Goal: Task Accomplishment & Management: Use online tool/utility

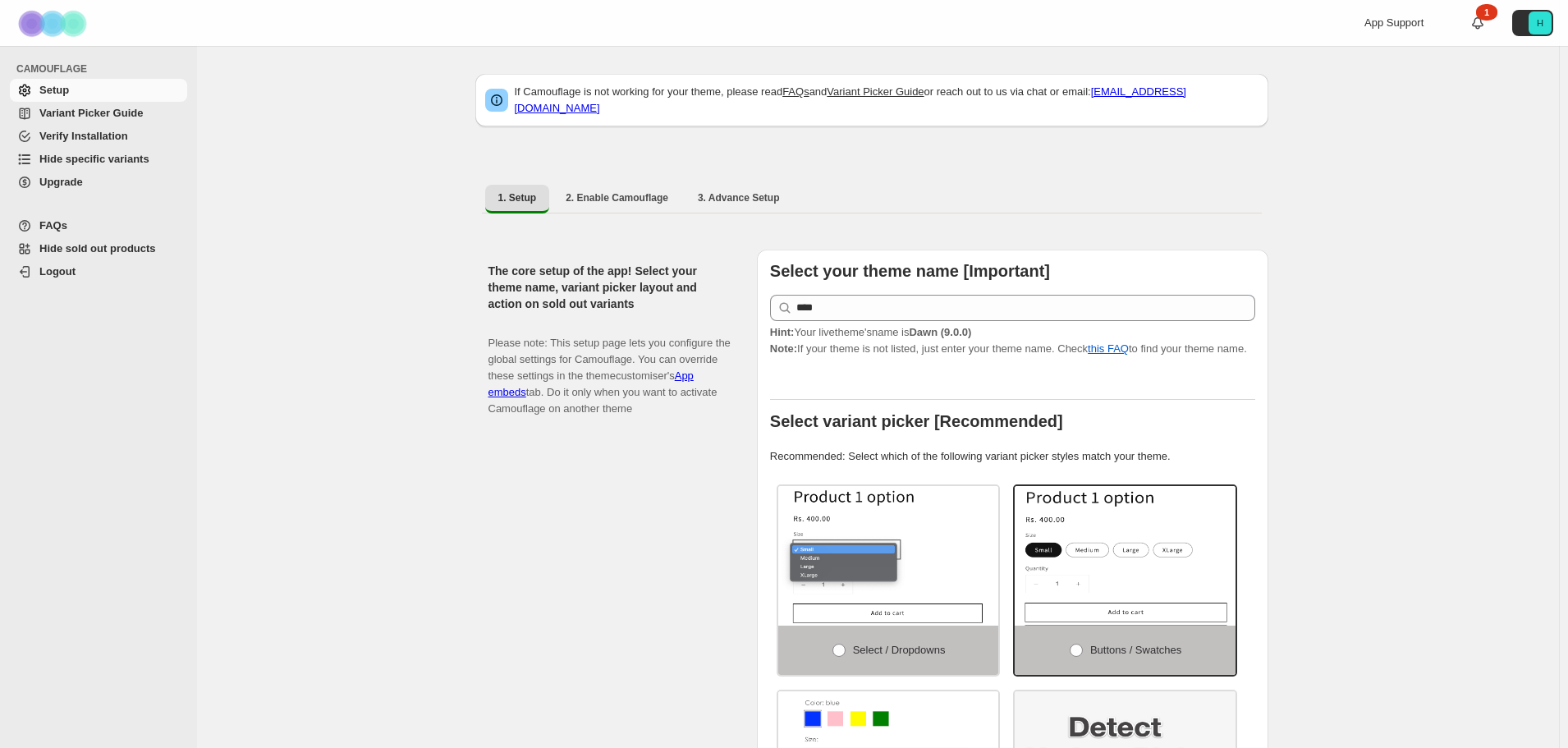
click at [58, 160] on span "Hide specific variants" at bounding box center [94, 159] width 110 height 12
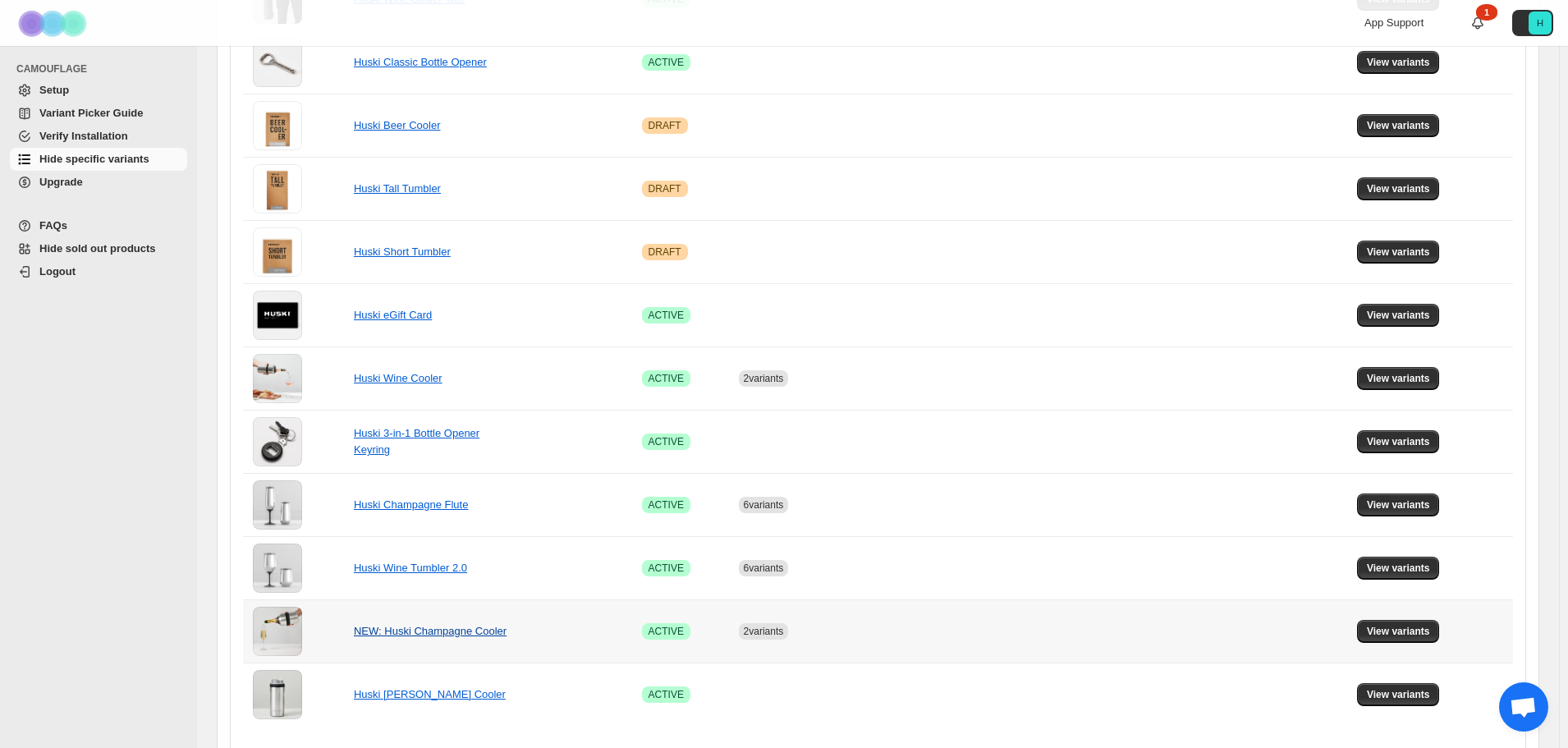
scroll to position [856, 0]
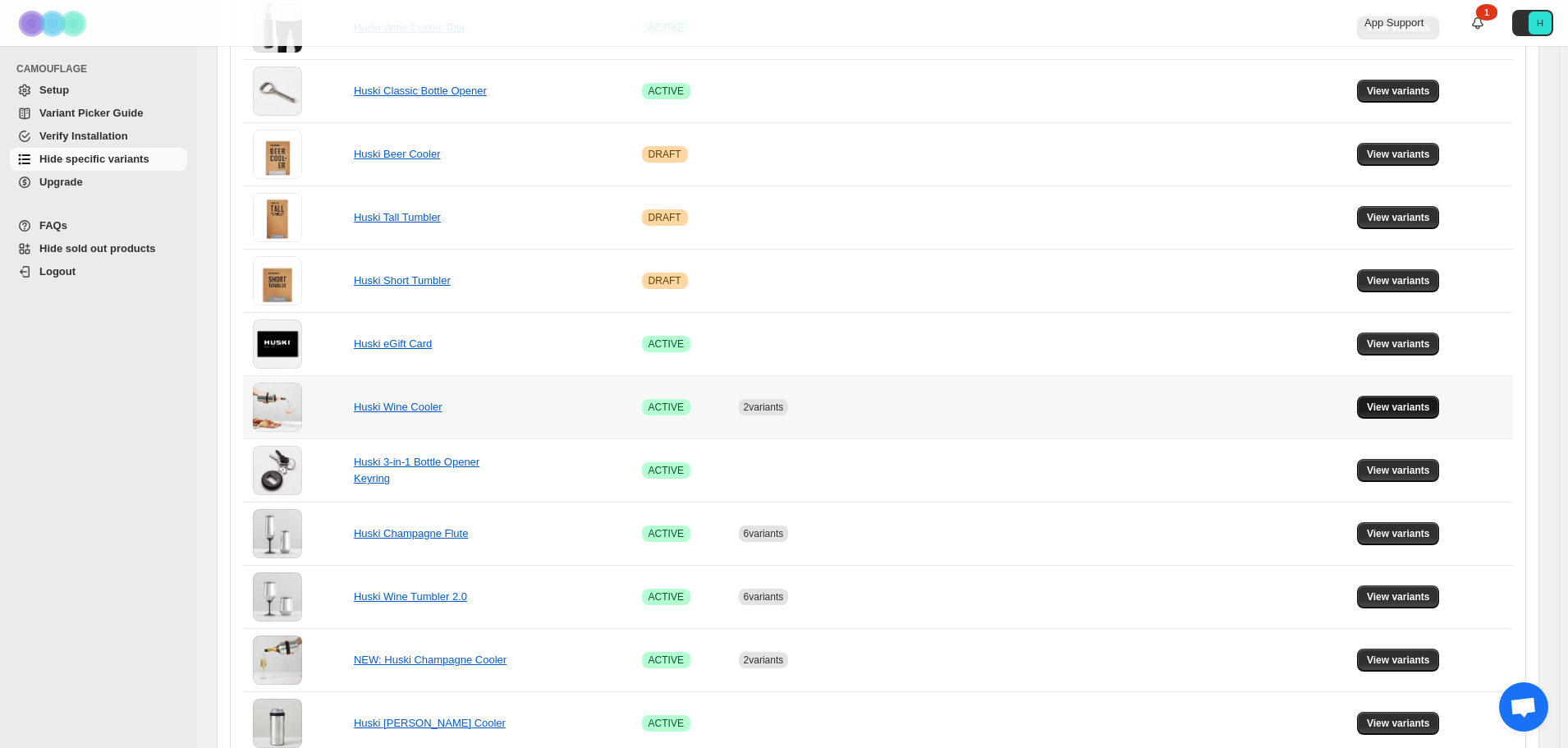
click at [1431, 409] on span "View variants" at bounding box center [1398, 407] width 63 height 13
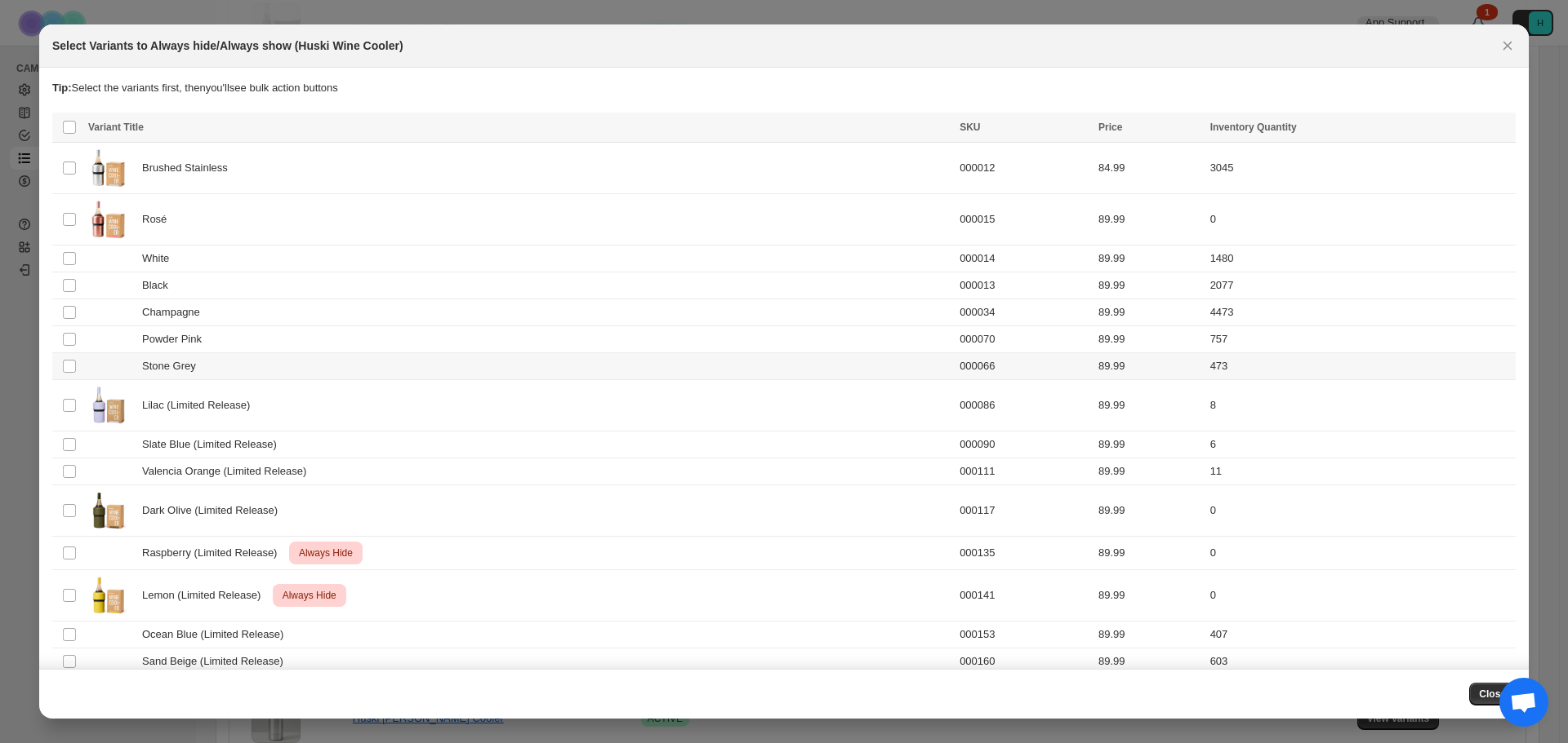
scroll to position [0, 0]
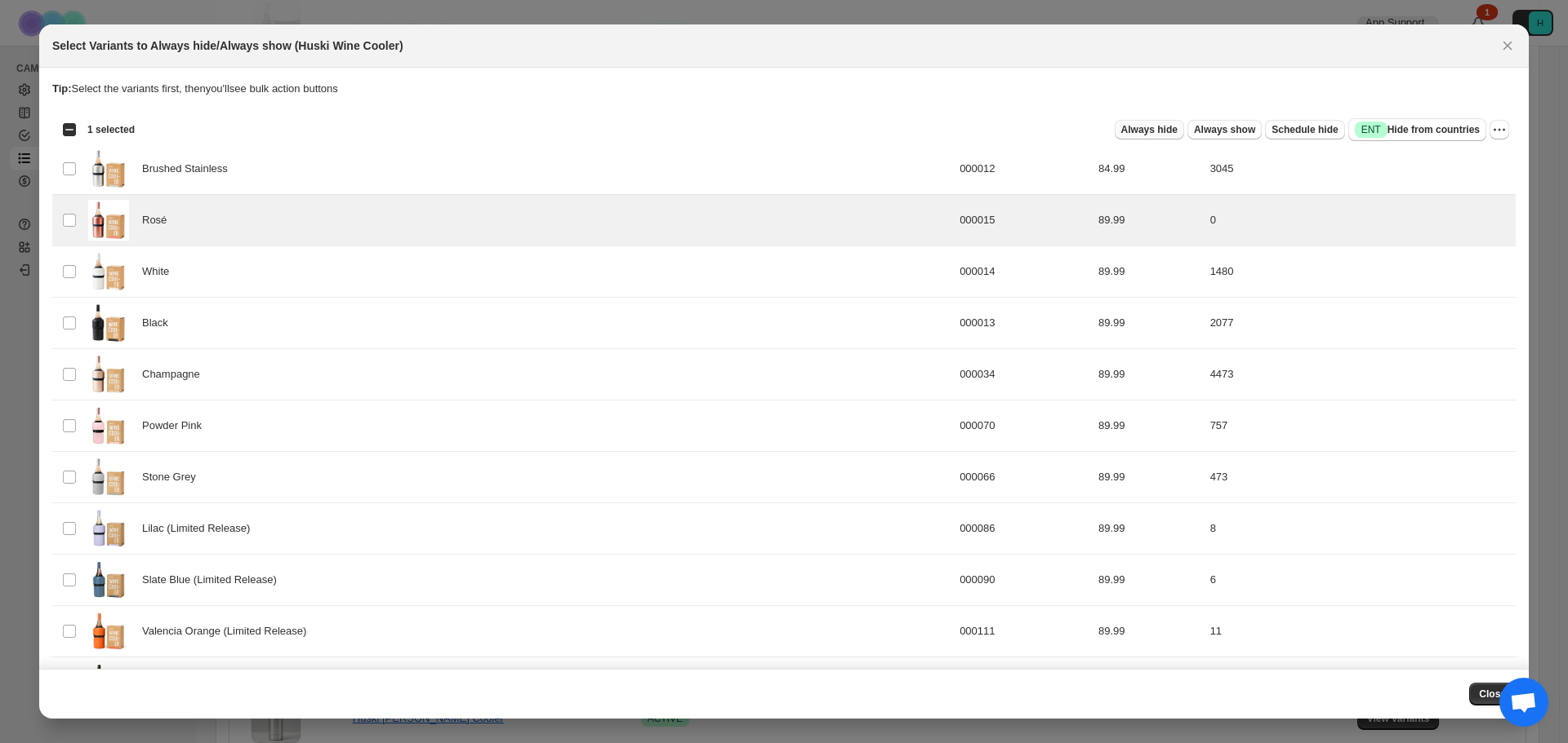
click at [1143, 130] on span "Always hide" at bounding box center [1150, 129] width 56 height 13
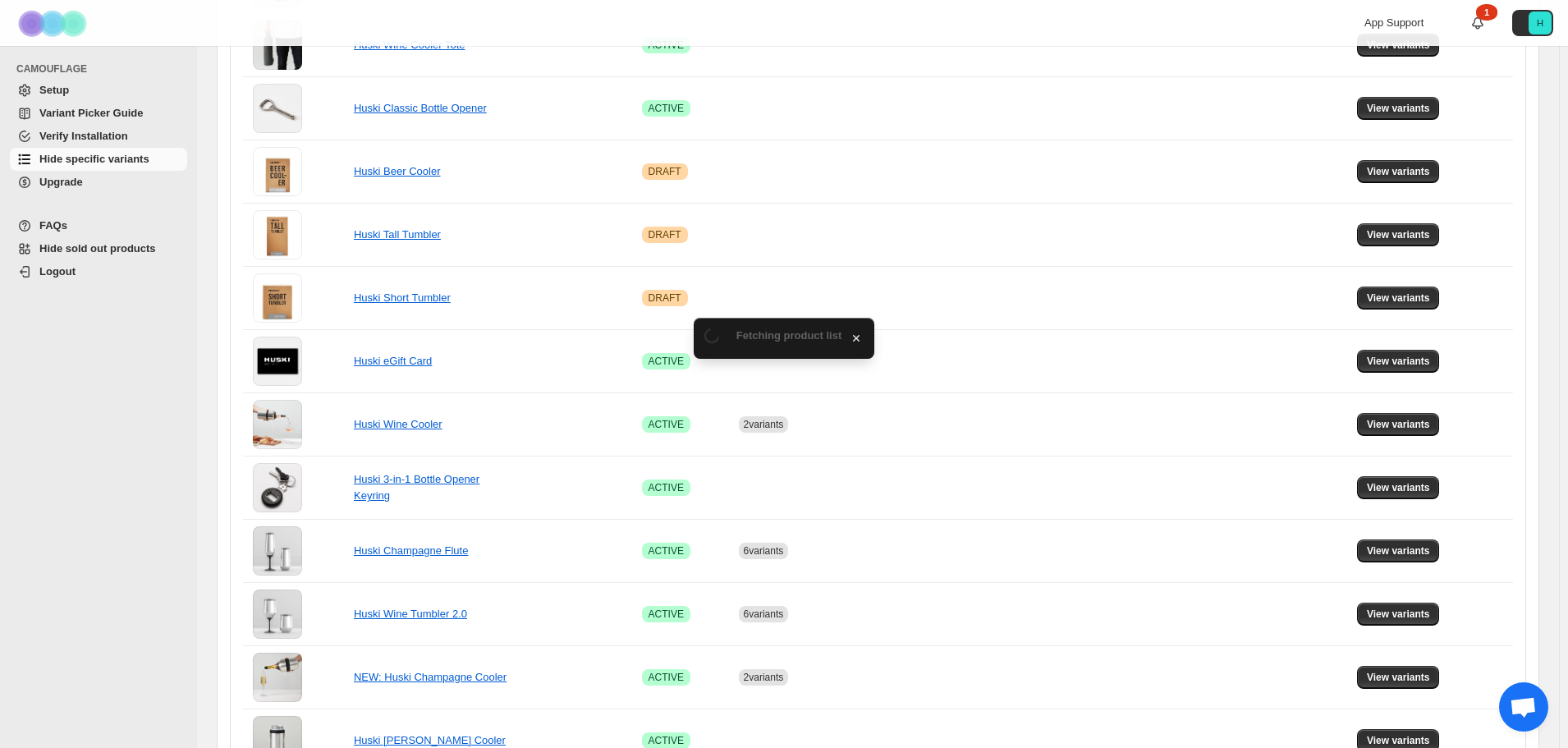
scroll to position [856, 0]
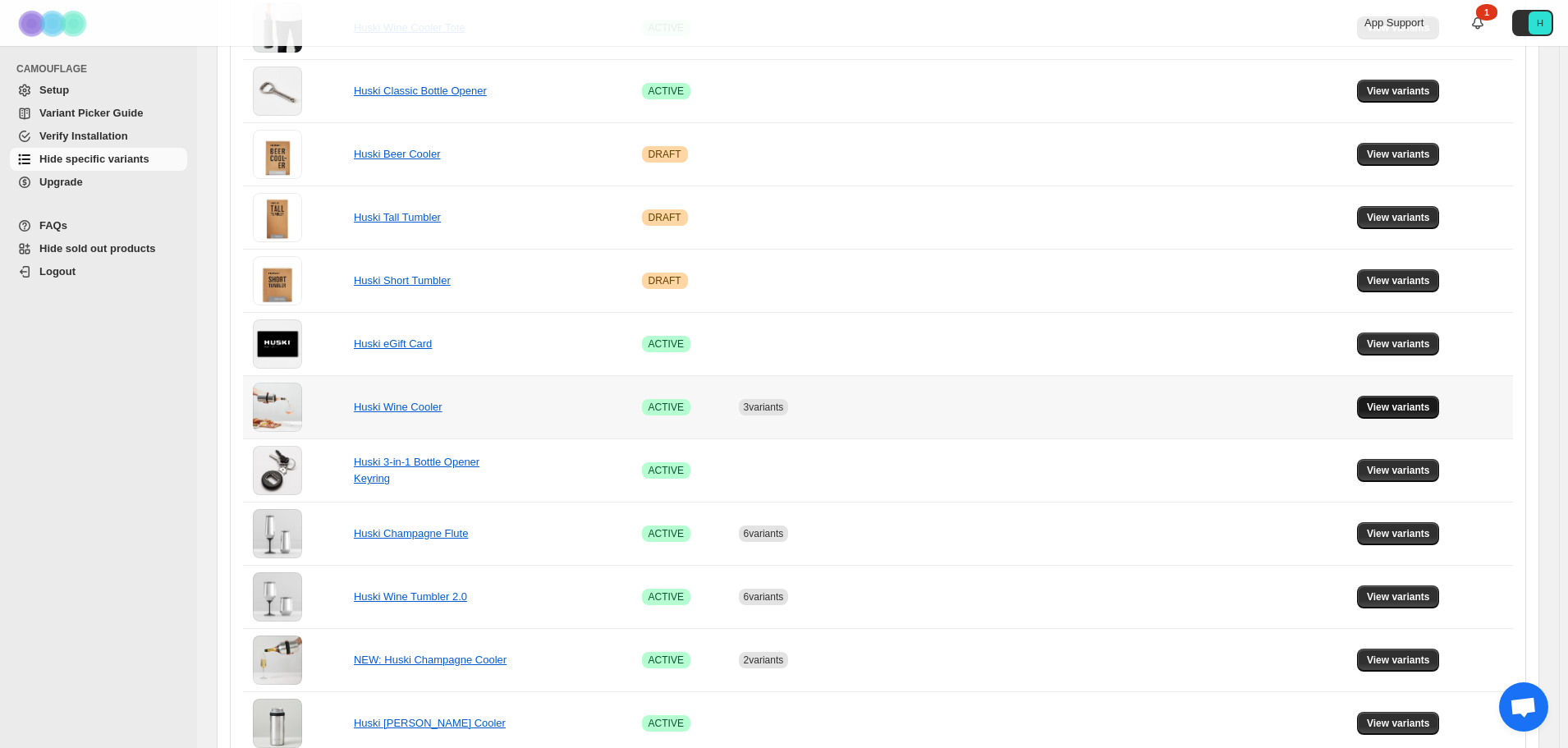
click at [1419, 408] on span "View variants" at bounding box center [1398, 407] width 63 height 13
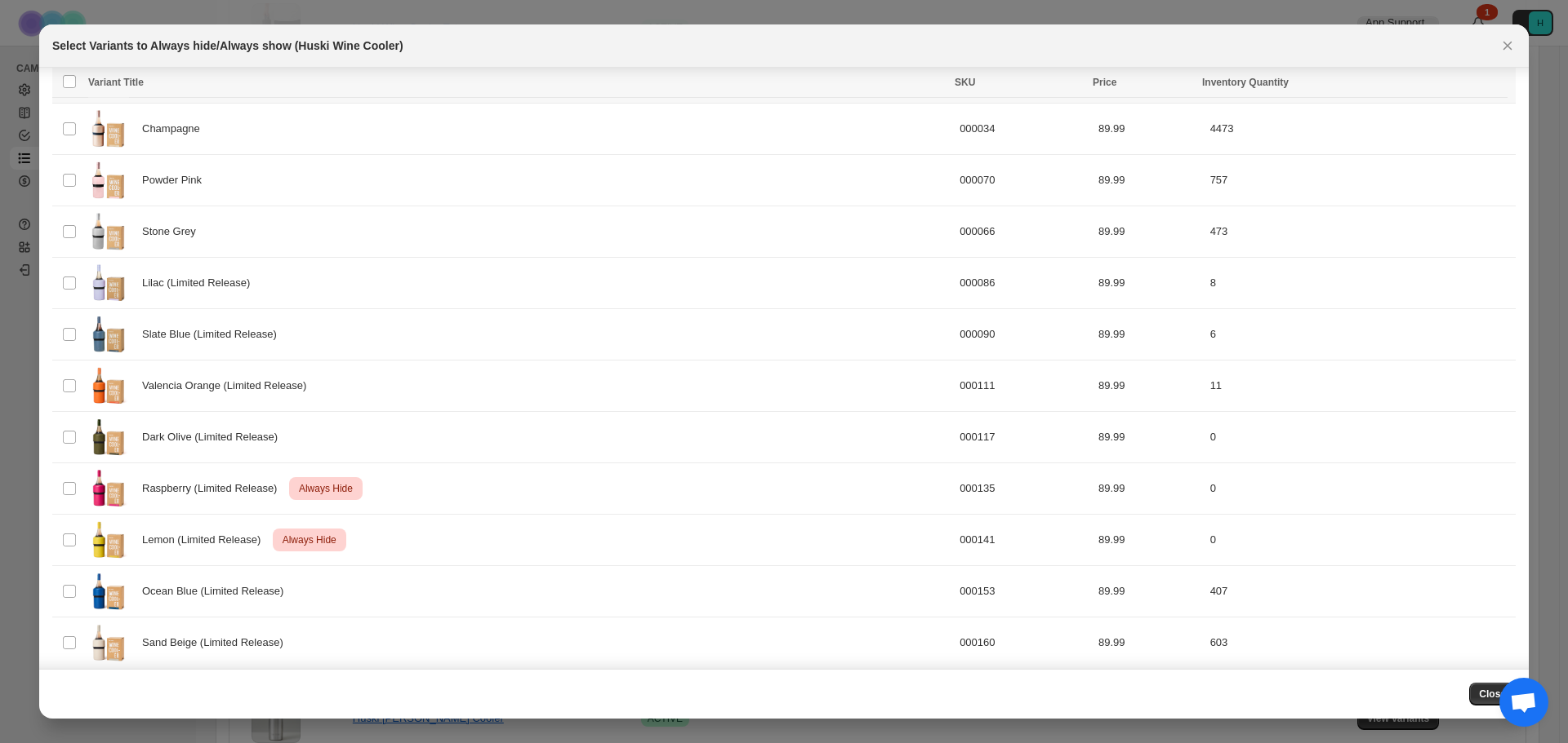
scroll to position [258, 0]
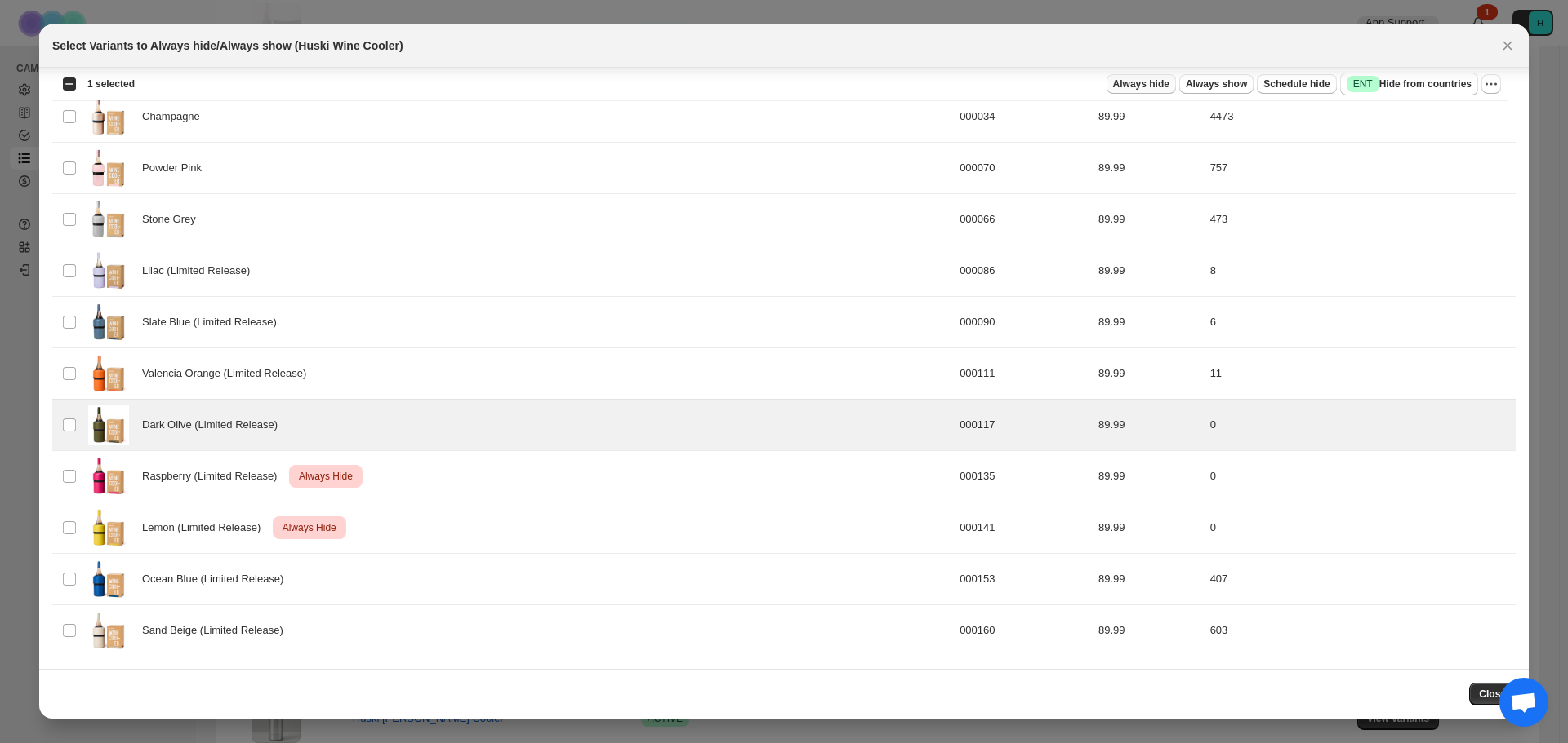
click at [1168, 86] on span "Always hide" at bounding box center [1141, 84] width 56 height 13
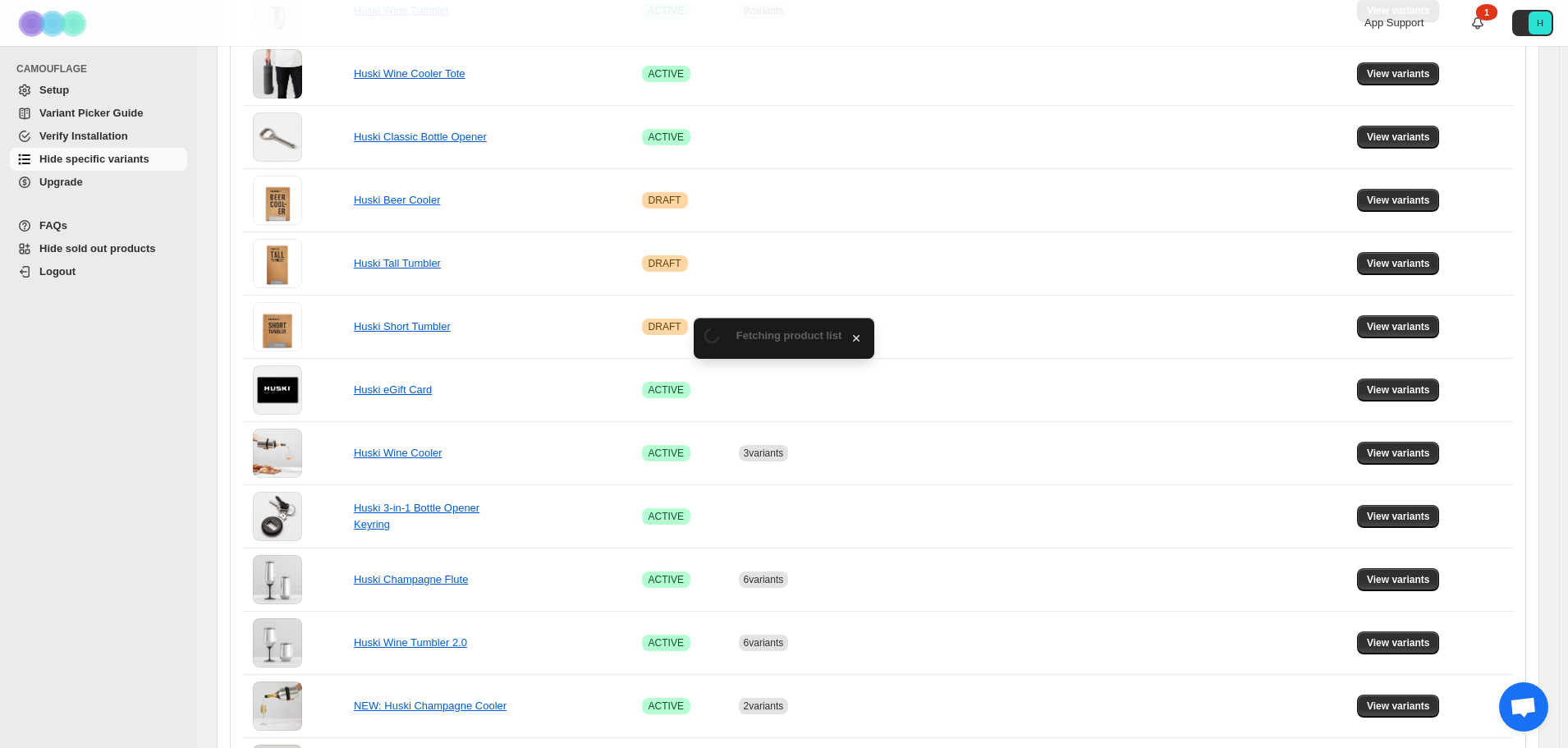
scroll to position [856, 0]
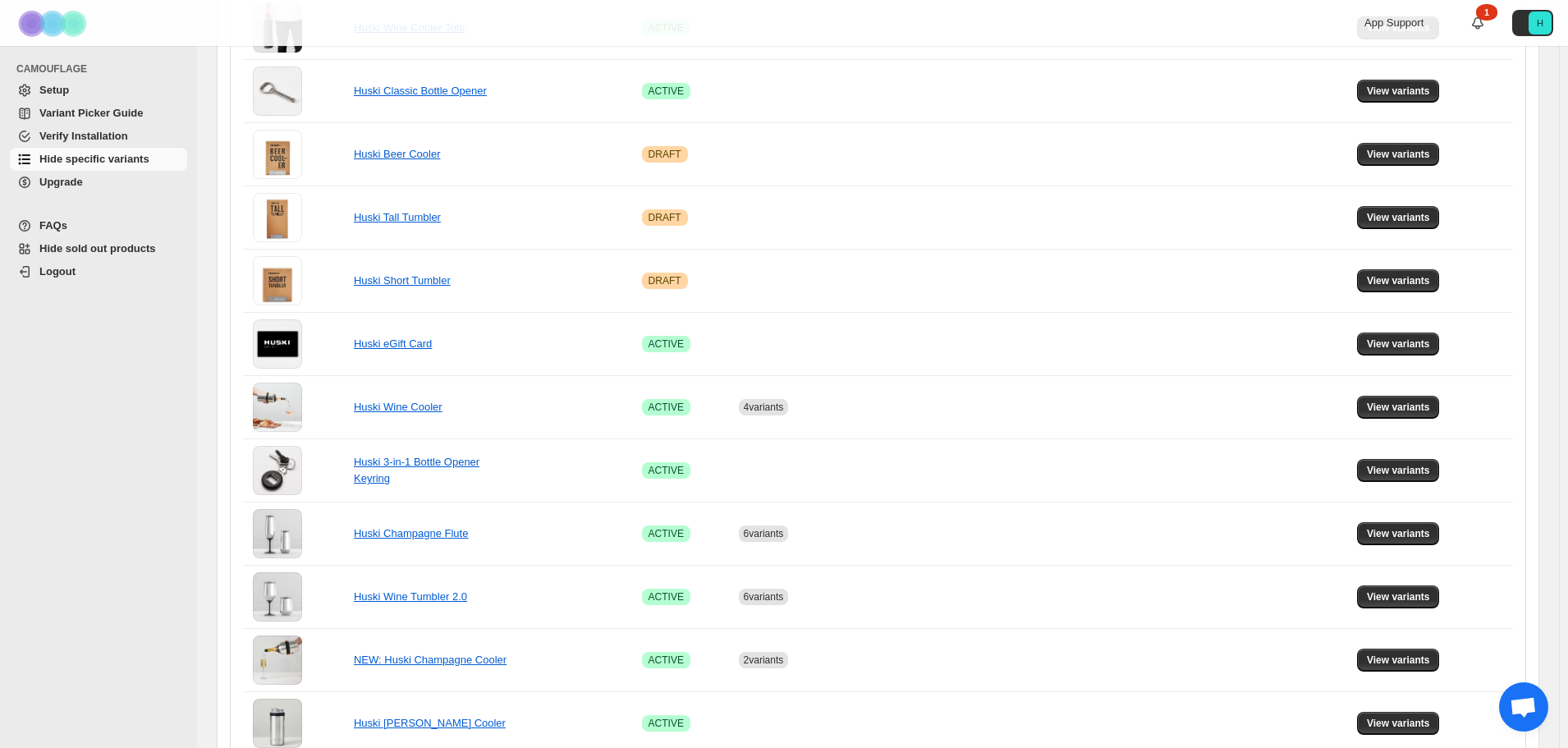
click at [1540, 518] on div "**********" at bounding box center [878, 96] width 1323 height 1469
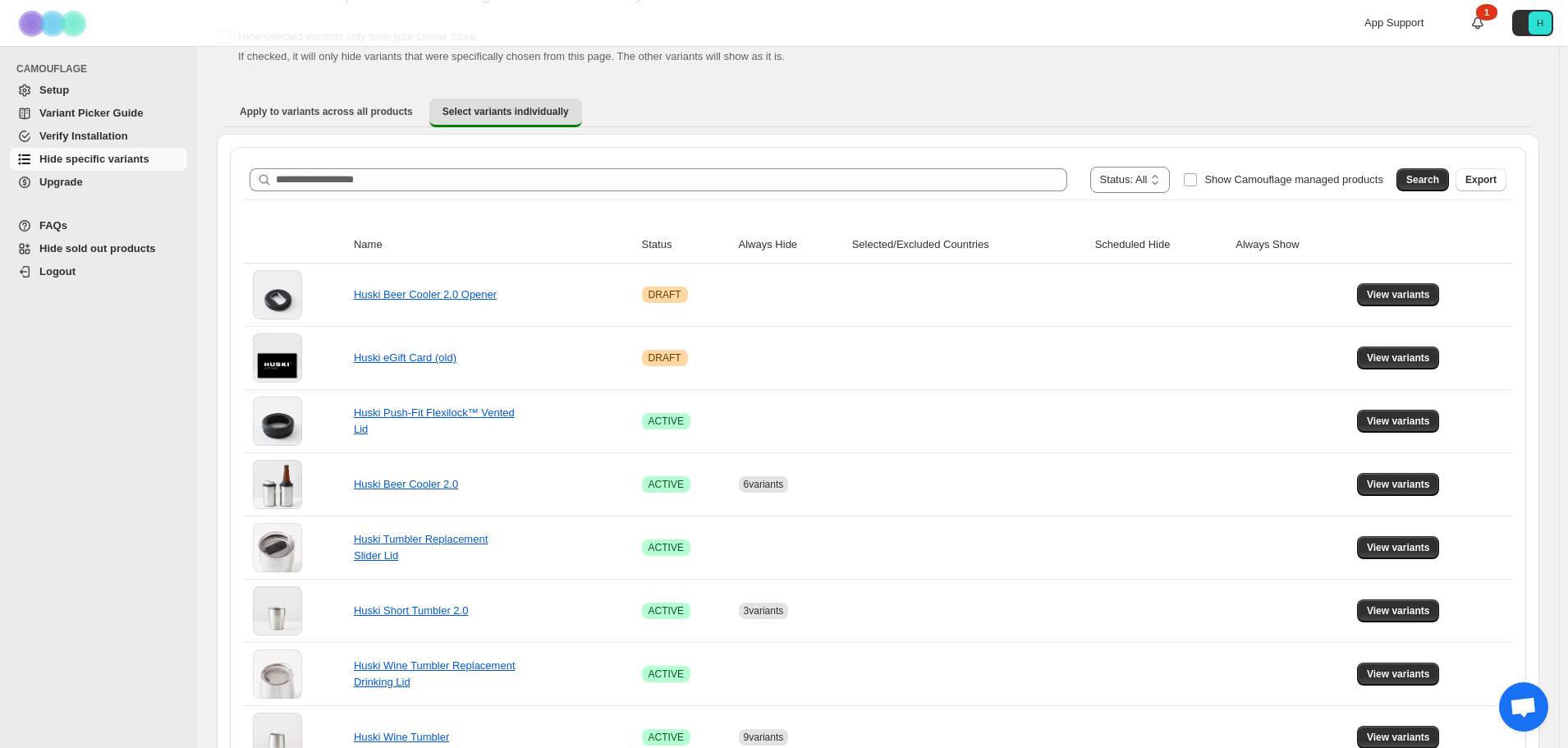
scroll to position [0, 0]
